Goal: Task Accomplishment & Management: Manage account settings

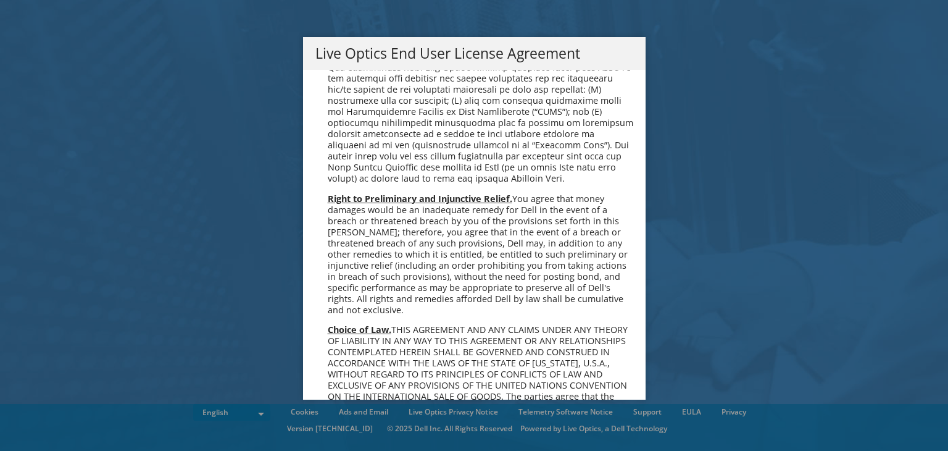
scroll to position [4668, 0]
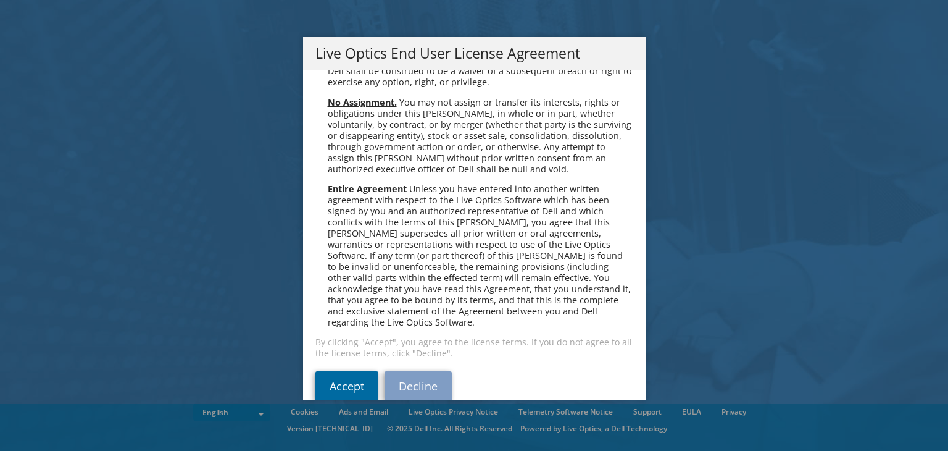
click at [341, 371] on link "Accept" at bounding box center [346, 386] width 63 height 30
